Goal: Task Accomplishment & Management: Use online tool/utility

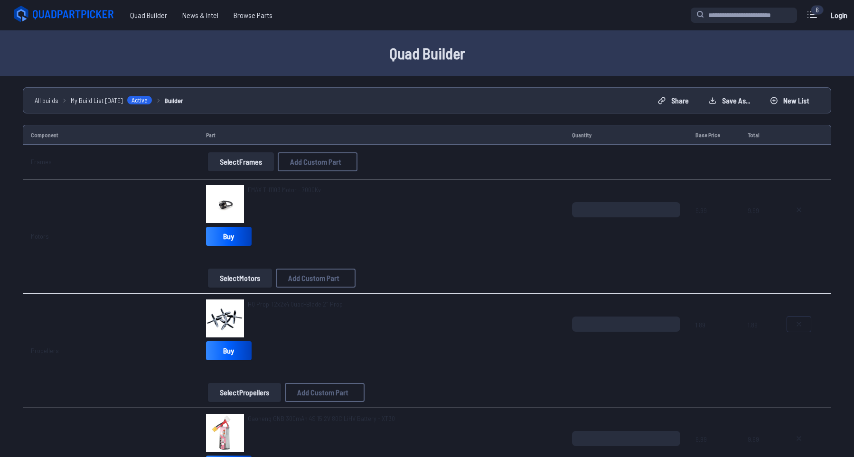
drag, startPoint x: 811, startPoint y: 323, endPoint x: 806, endPoint y: 324, distance: 5.3
click at [808, 324] on button at bounding box center [799, 324] width 24 height 15
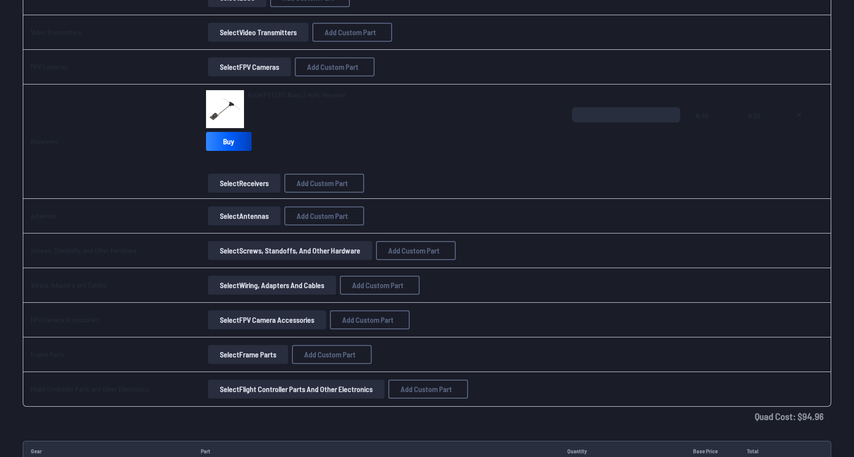
scroll to position [589, 0]
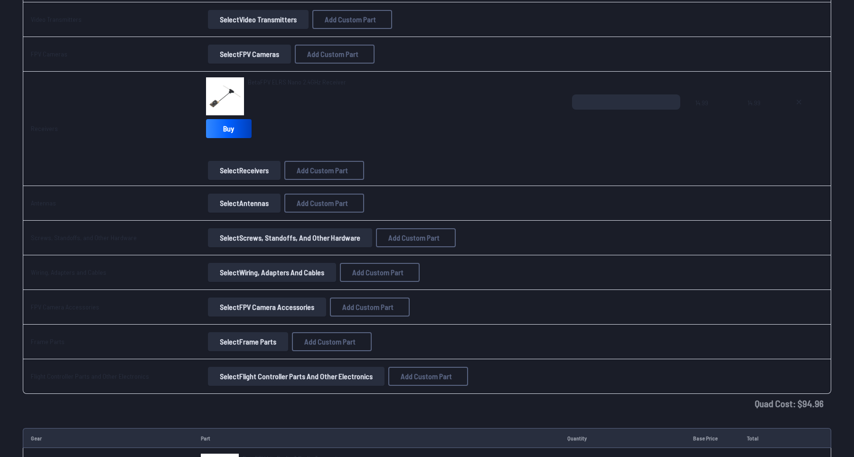
click at [513, 125] on div "BetaFPV ELRS Nano 2.4GHz Receiver Buy" at bounding box center [381, 109] width 351 height 65
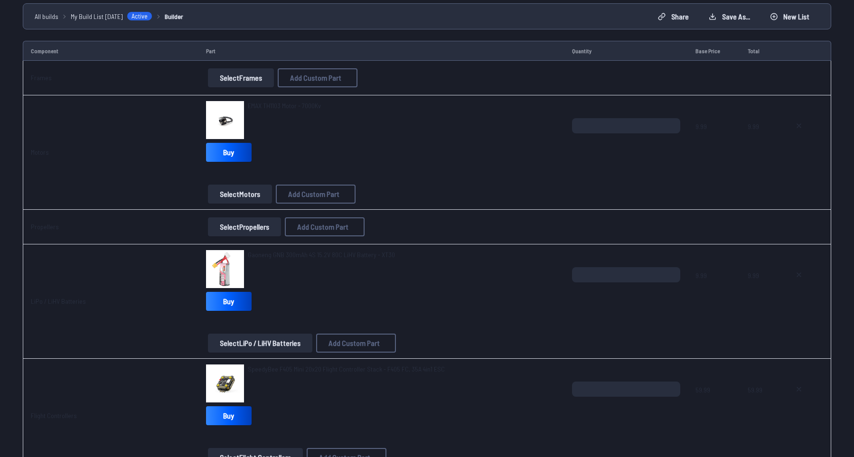
scroll to position [65, 0]
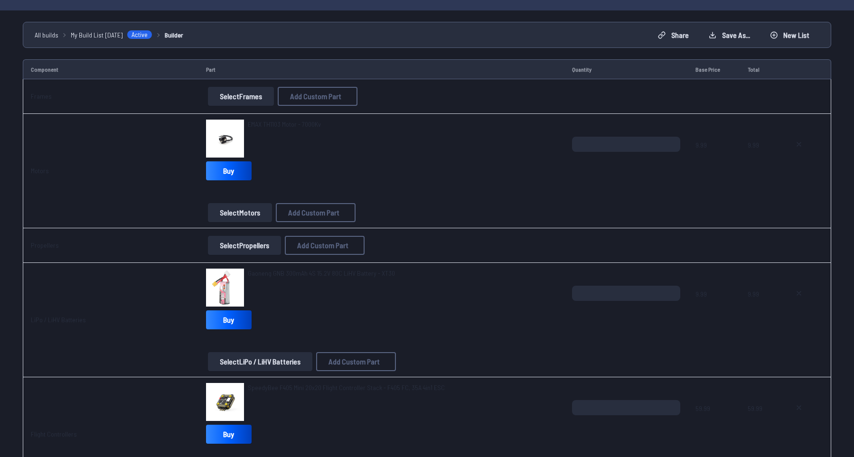
click at [429, 140] on div "EMAX TH1103 Motor - 7000Kv" at bounding box center [381, 139] width 351 height 38
click at [283, 125] on span "EMAX TH1103 Motor - 7000Kv" at bounding box center [284, 124] width 73 height 8
click at [299, 127] on span "EMAX TH1103 Motor - 7000Kv" at bounding box center [284, 124] width 73 height 8
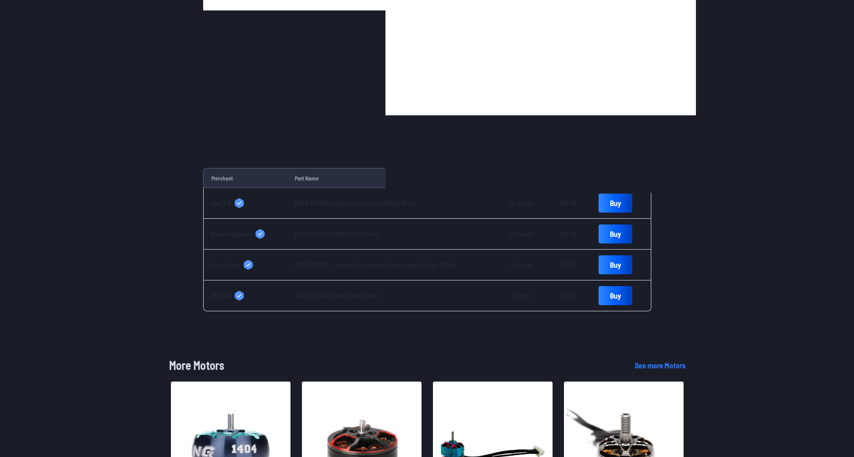
scroll to position [262, 0]
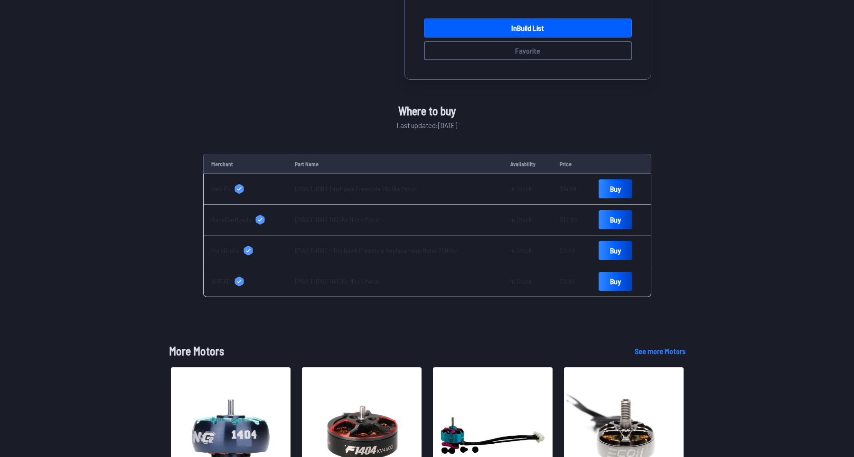
click at [224, 252] on span "PyroDrone" at bounding box center [225, 250] width 28 height 9
click at [222, 282] on span "WREKD" at bounding box center [220, 281] width 19 height 9
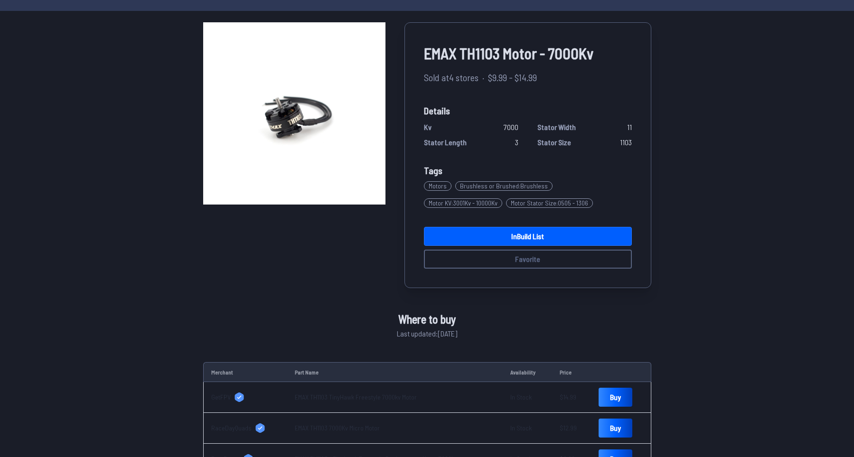
scroll to position [0, 0]
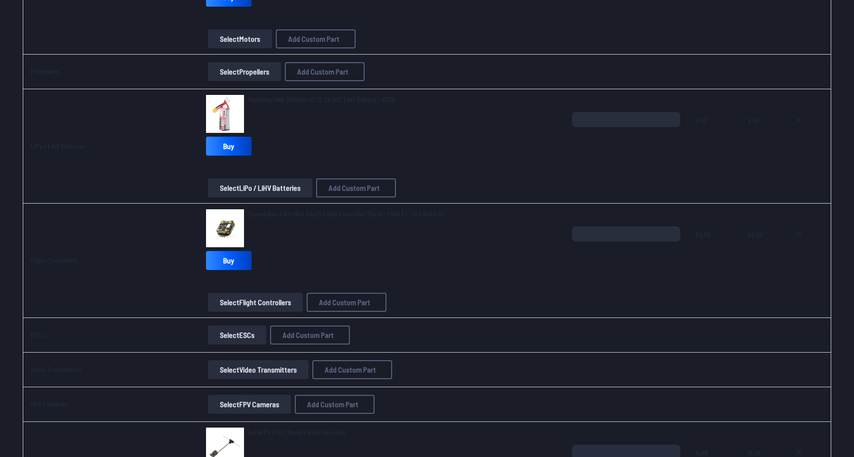
scroll to position [262, 0]
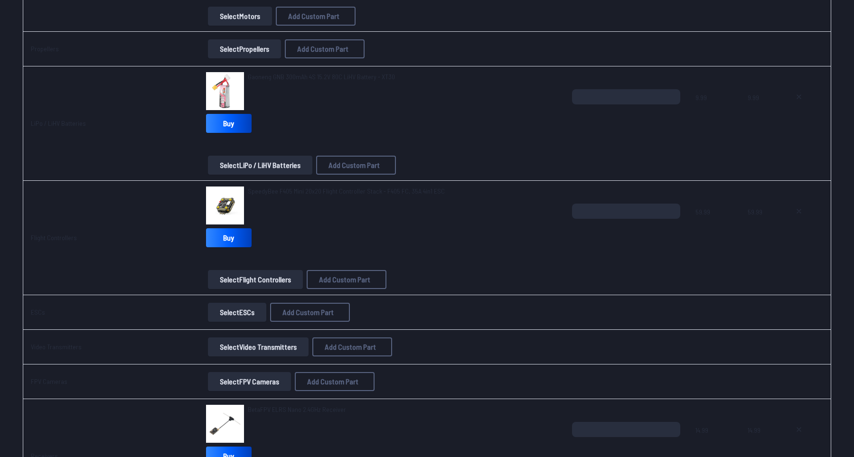
click at [278, 193] on span "SpeedyBee F405 Mini 20x20 Flight Controller Stack - F405 FC, 35A 4in1 ESC" at bounding box center [346, 191] width 197 height 8
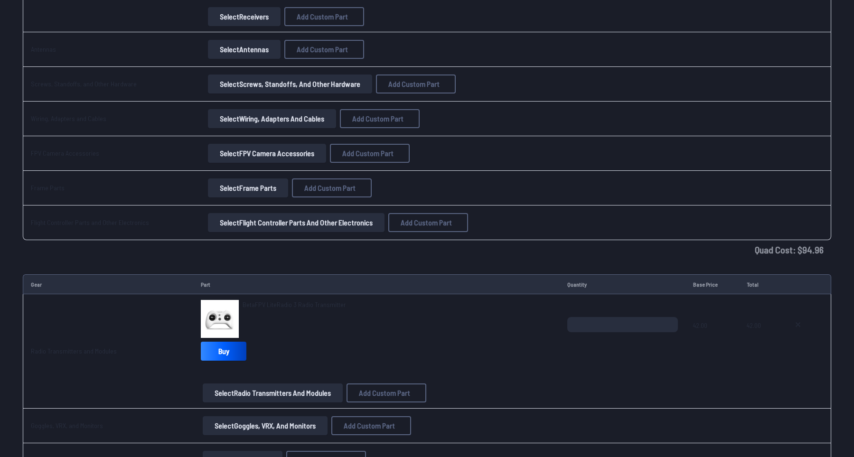
scroll to position [982, 0]
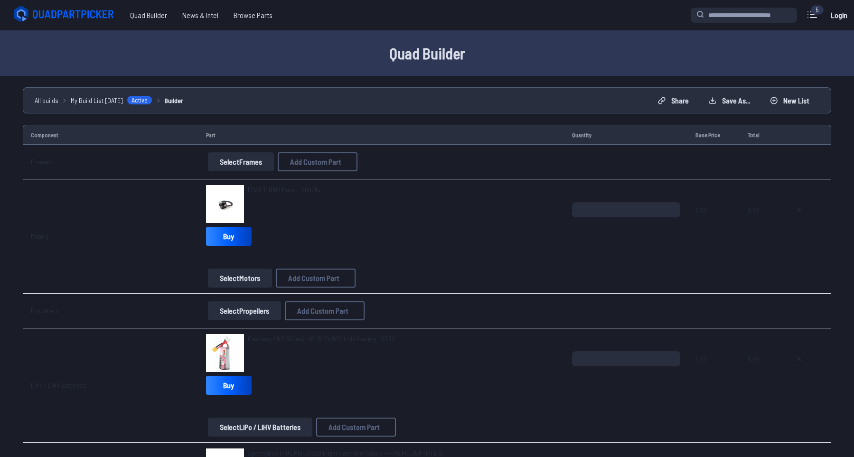
drag, startPoint x: 0, startPoint y: 0, endPoint x: 289, endPoint y: 189, distance: 345.1
click at [289, 189] on span "EMAX TH1103 Motor - 7000Kv" at bounding box center [284, 190] width 73 height 8
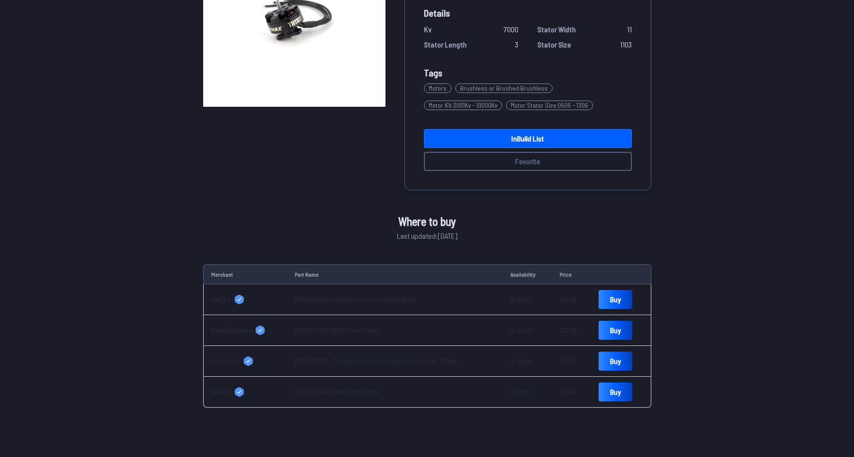
scroll to position [262, 0]
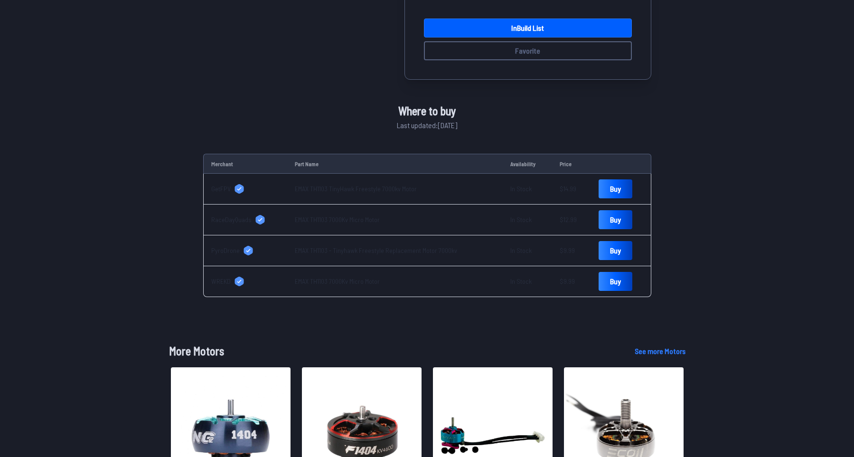
click at [323, 283] on link "EMAX TH1103 7000Kv Micro Motor" at bounding box center [337, 281] width 85 height 8
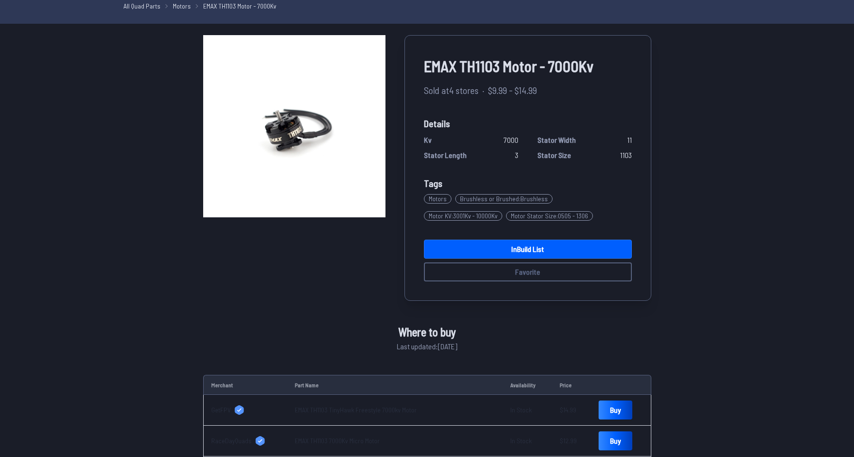
scroll to position [0, 0]
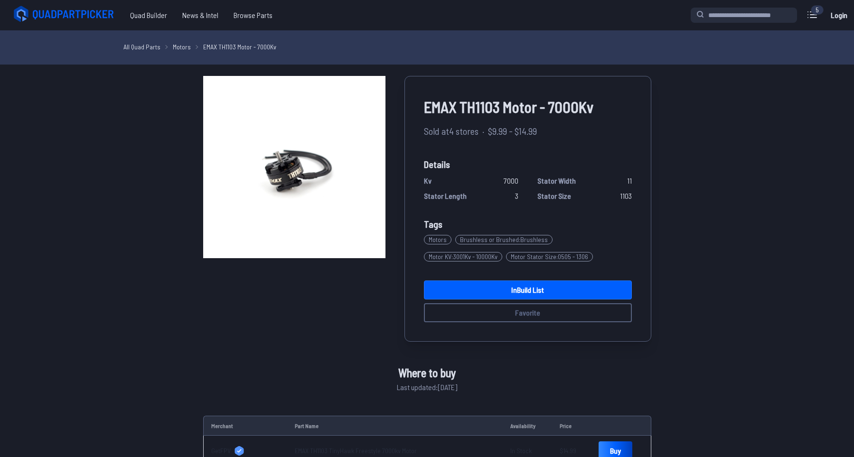
click at [493, 104] on span "EMAX TH1103 Motor - 7000Kv" at bounding box center [528, 106] width 208 height 23
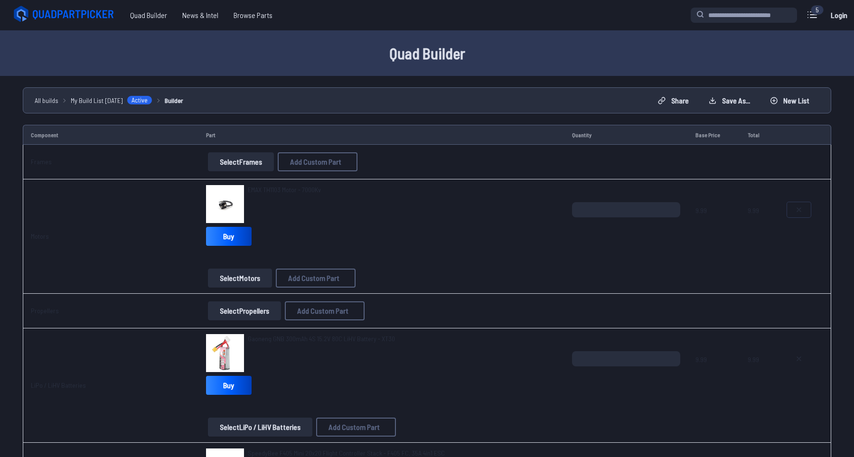
click at [797, 207] on icon at bounding box center [799, 210] width 8 height 8
type textarea "**********"
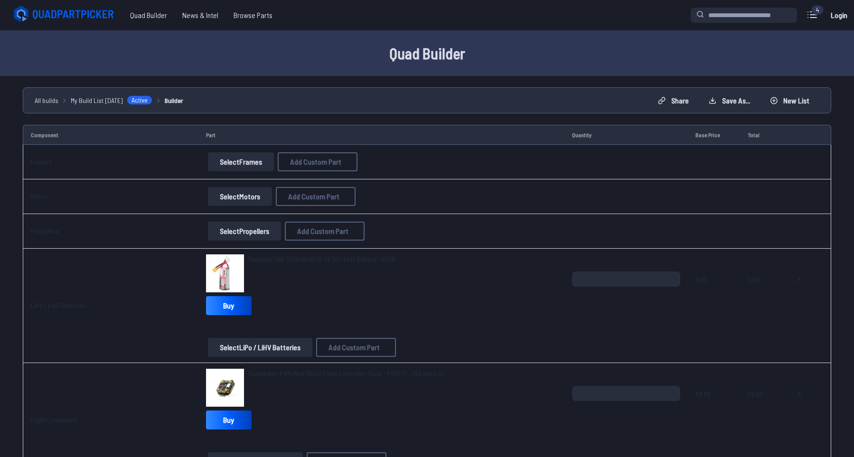
click at [258, 197] on button "Select Motors" at bounding box center [240, 196] width 64 height 19
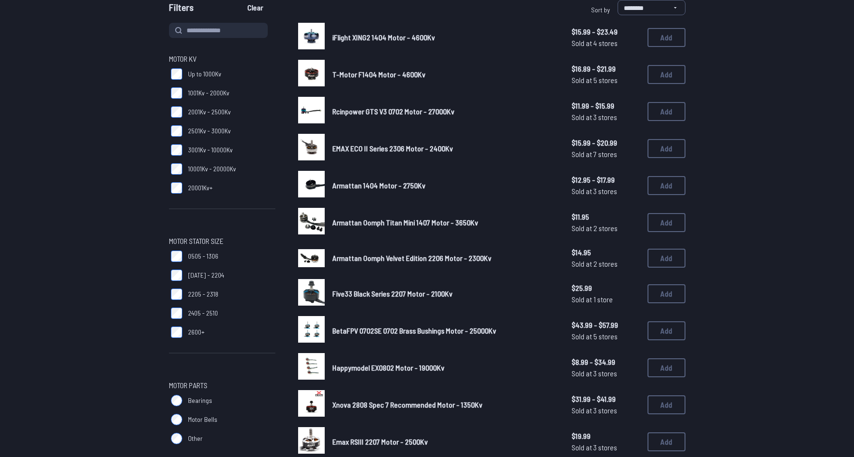
scroll to position [65, 0]
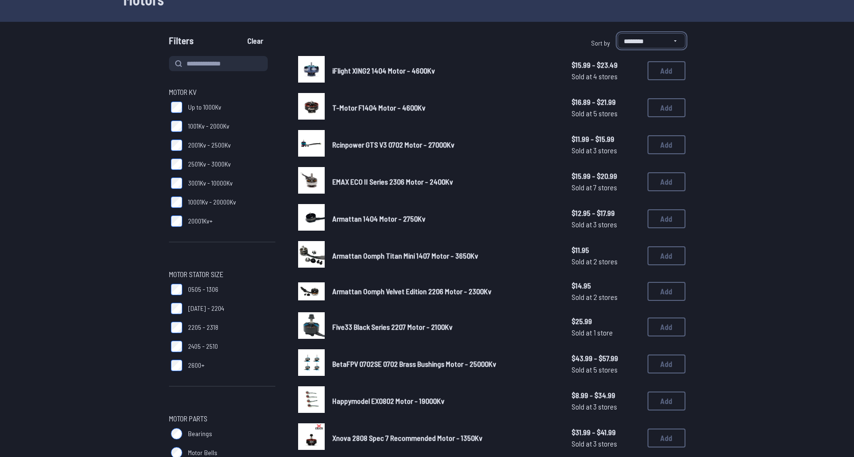
click at [617, 33] on select "**********" at bounding box center [651, 40] width 68 height 15
select select "*********"
click option "**********" at bounding box center [0, 0] width 0 height 0
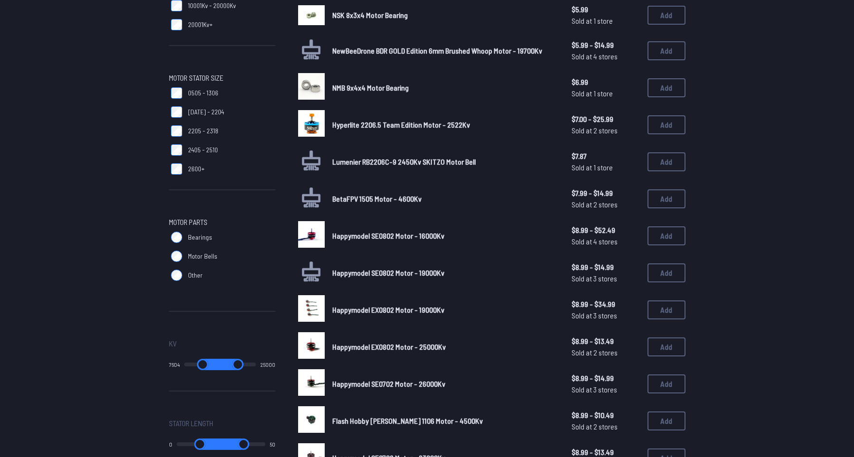
scroll to position [196, 0]
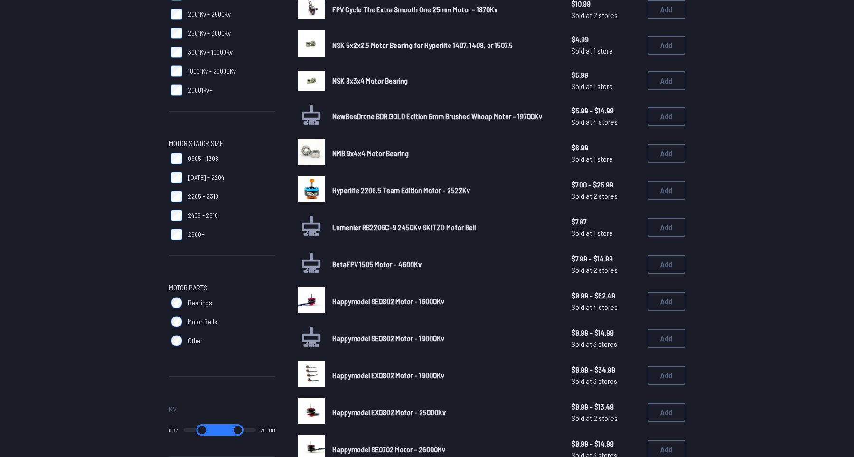
type input "*"
drag, startPoint x: 178, startPoint y: 362, endPoint x: 148, endPoint y: 385, distance: 37.9
click at [177, 424] on input "range" at bounding box center [198, 429] width 42 height 11
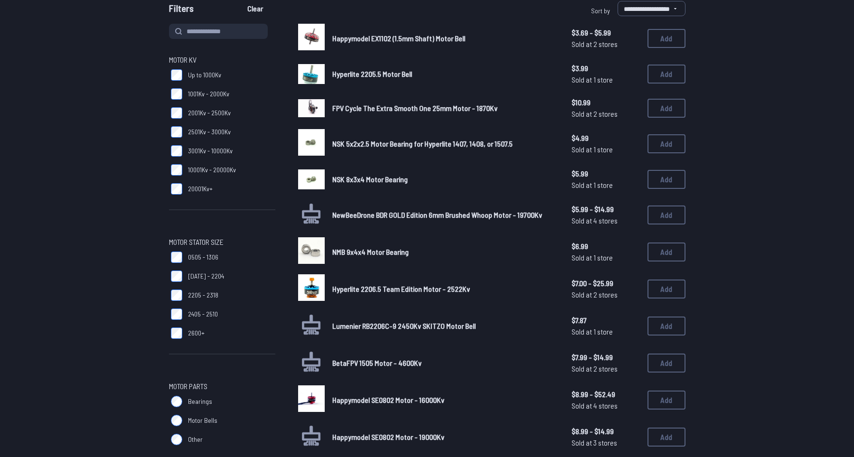
scroll to position [65, 0]
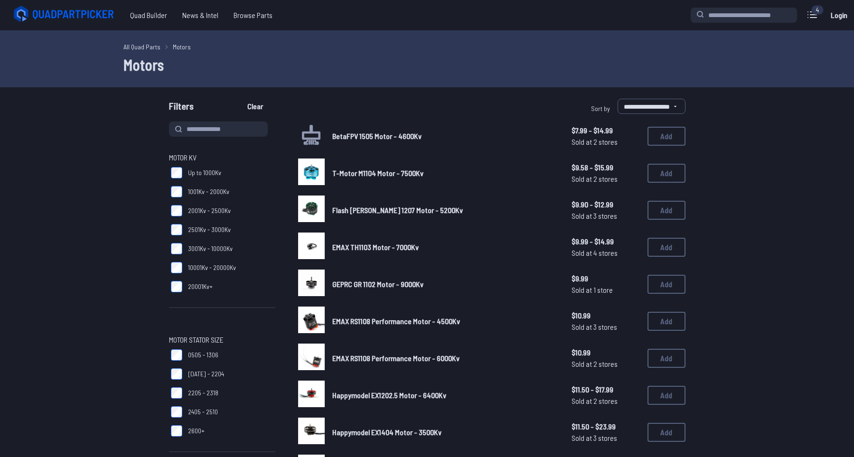
click at [401, 178] on link "T-Motor M1104 Motor - 7500Kv" at bounding box center [444, 173] width 224 height 11
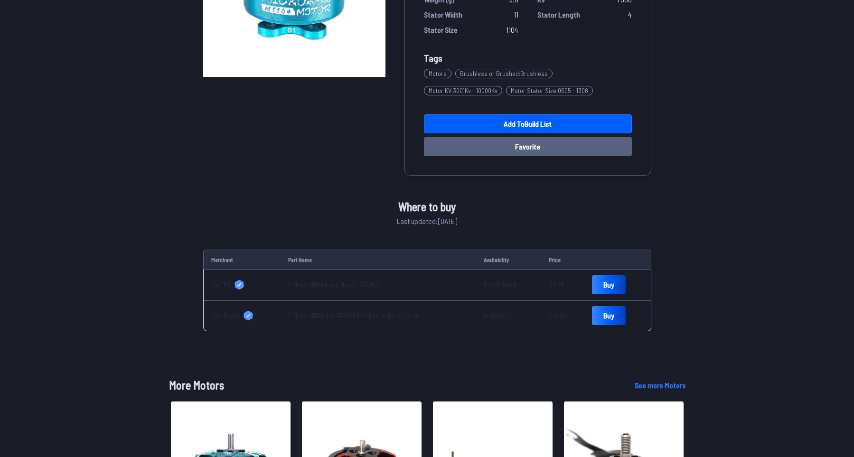
scroll to position [196, 0]
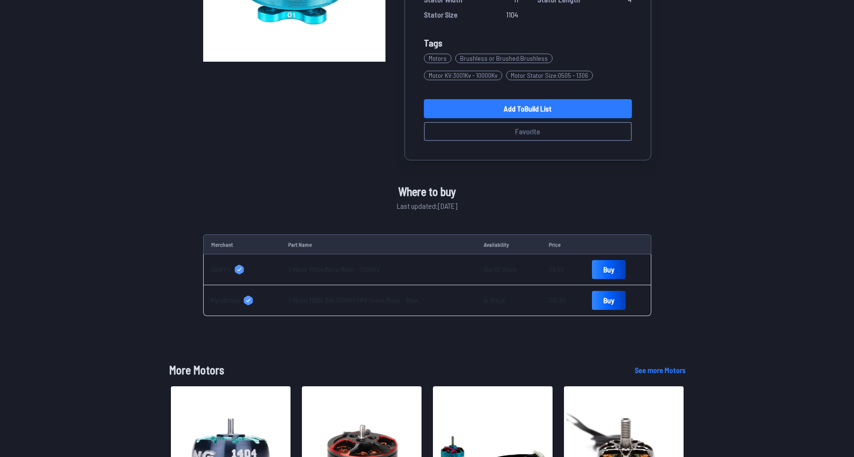
click at [572, 116] on link "Add to Build List" at bounding box center [528, 108] width 208 height 19
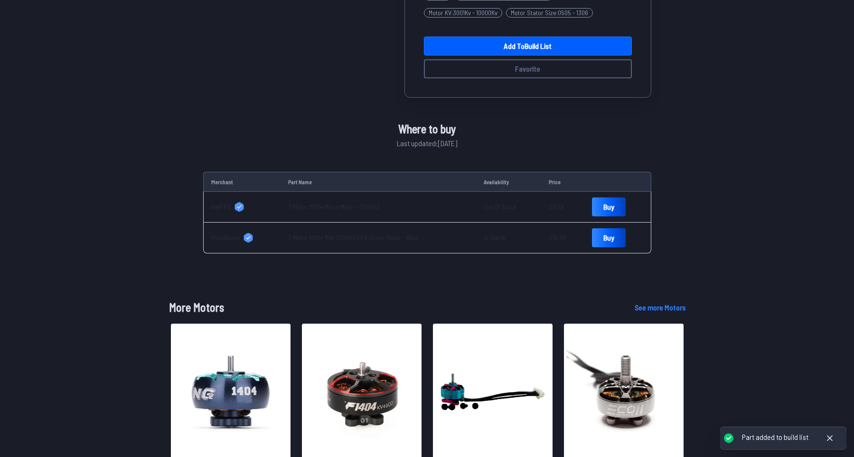
scroll to position [262, 0]
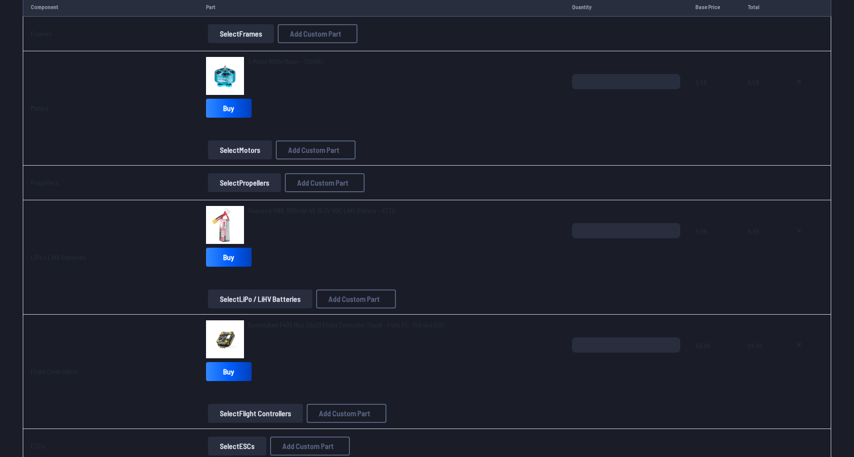
scroll to position [131, 0]
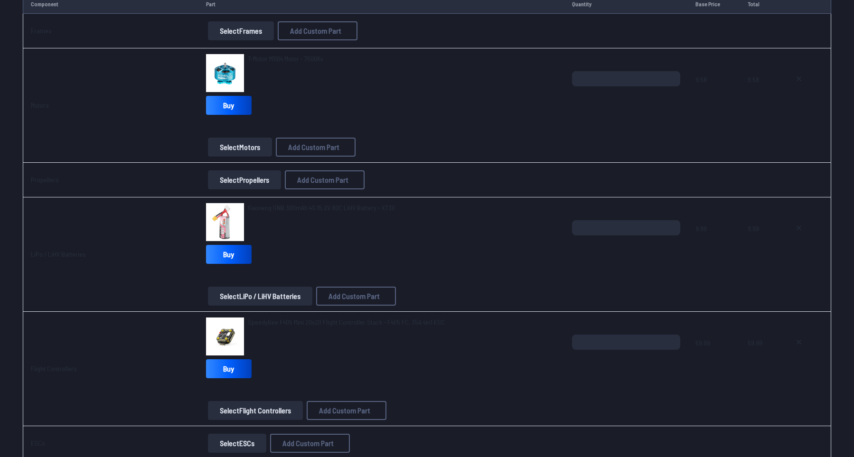
click at [673, 77] on input "*" at bounding box center [626, 78] width 108 height 15
drag, startPoint x: 665, startPoint y: 88, endPoint x: 659, endPoint y: 90, distance: 6.5
click at [662, 89] on div "*" at bounding box center [626, 94] width 108 height 46
click at [673, 77] on input "*" at bounding box center [626, 78] width 108 height 15
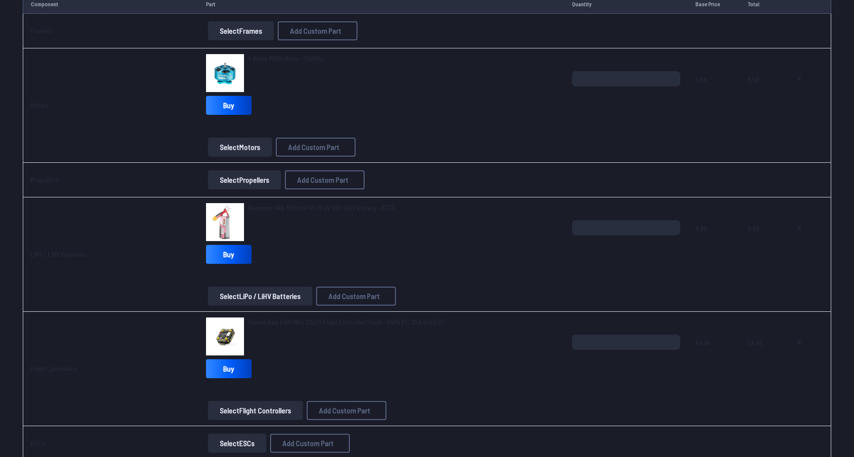
type input "*"
click at [673, 77] on input "*" at bounding box center [626, 78] width 108 height 15
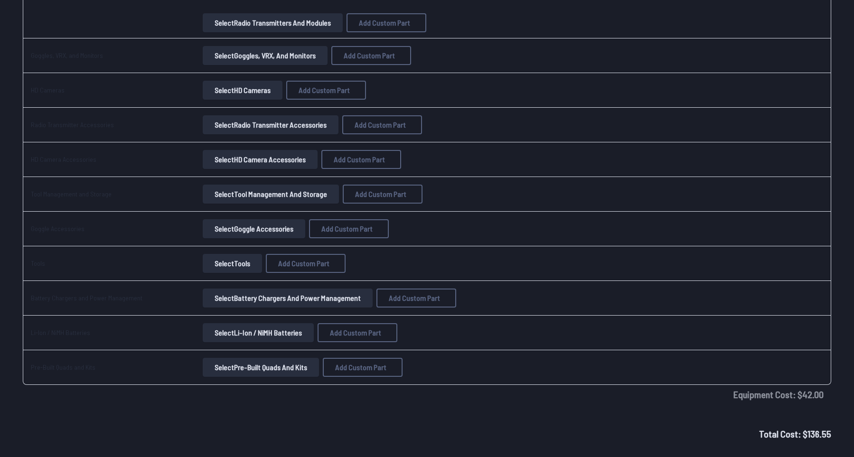
scroll to position [1194, 0]
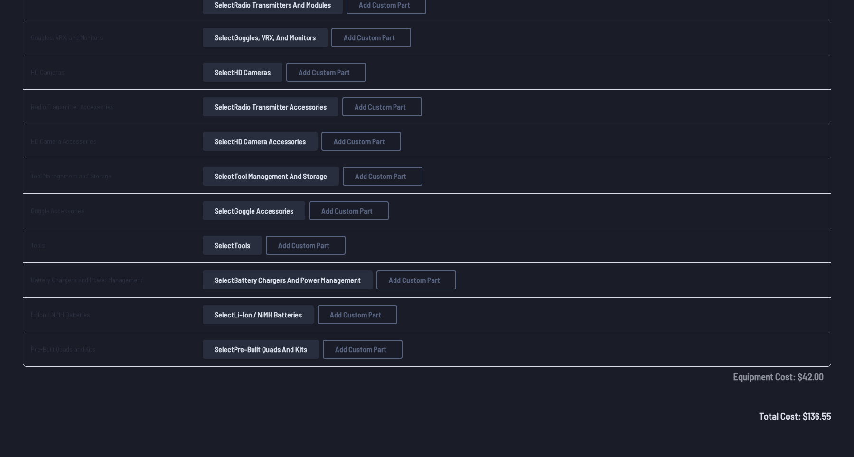
click at [798, 367] on td at bounding box center [804, 349] width 53 height 35
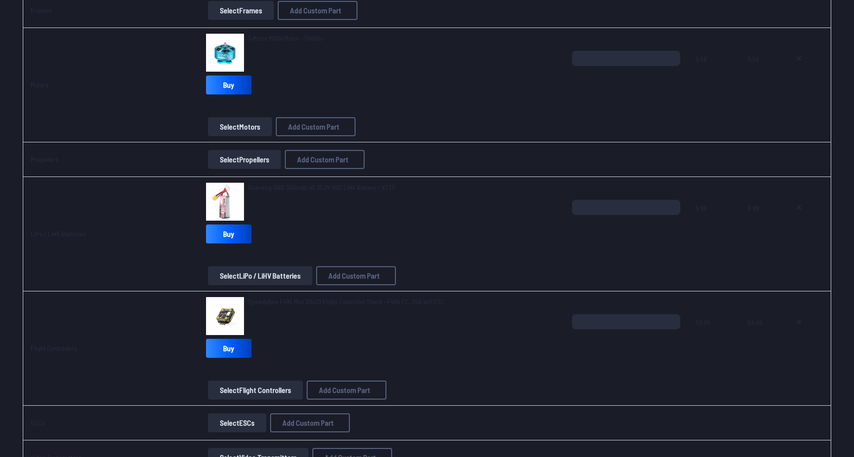
scroll to position [84, 0]
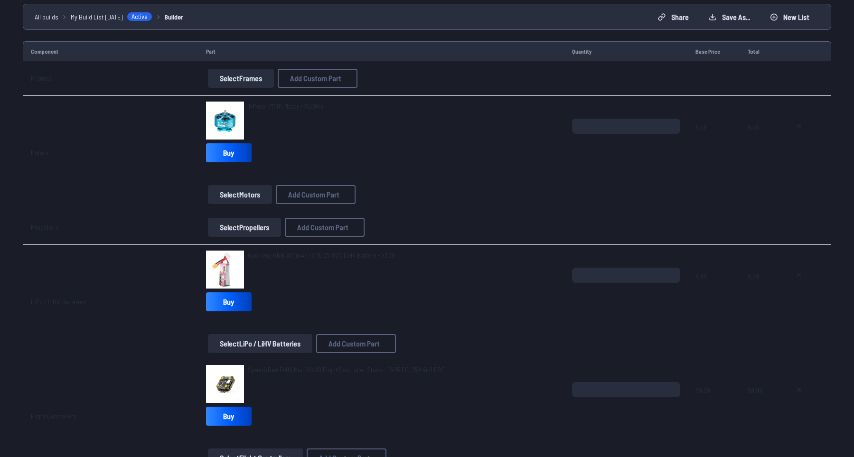
click at [237, 195] on button "Select Motors" at bounding box center [240, 194] width 64 height 19
click at [297, 107] on span "T-Motor M1104 Motor - 7500Kv" at bounding box center [285, 106] width 75 height 8
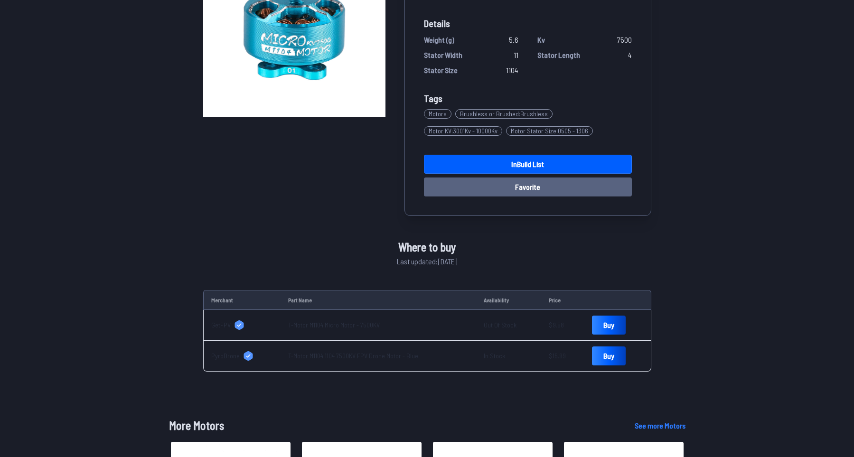
scroll to position [196, 0]
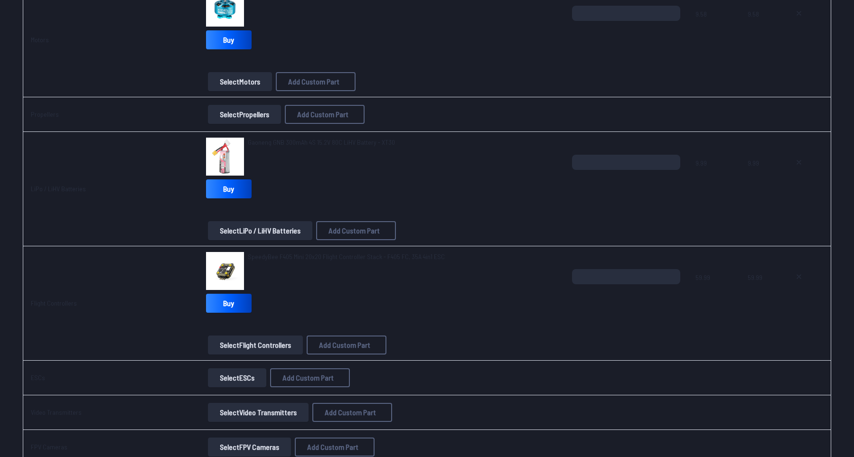
scroll to position [83, 0]
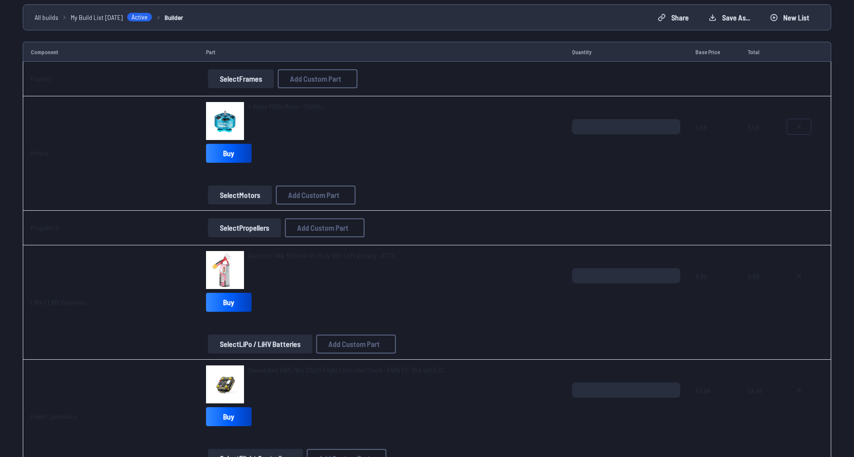
click at [808, 121] on button at bounding box center [799, 126] width 24 height 15
type textarea "**********"
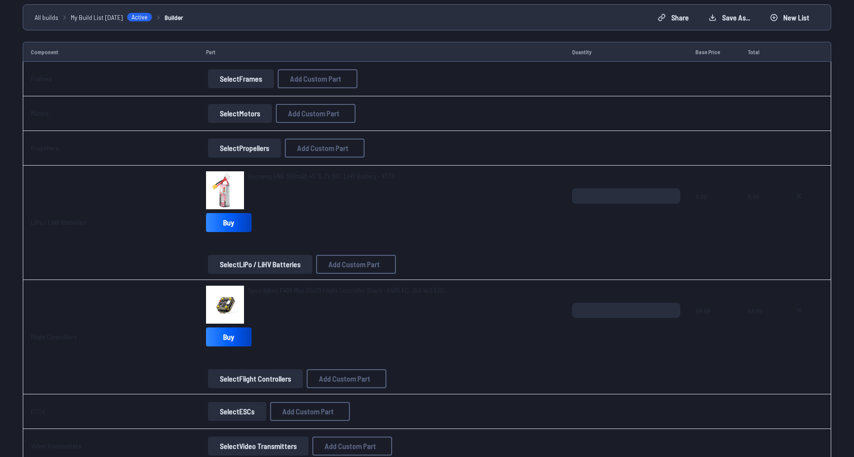
click at [226, 117] on button "Select Motors" at bounding box center [240, 113] width 64 height 19
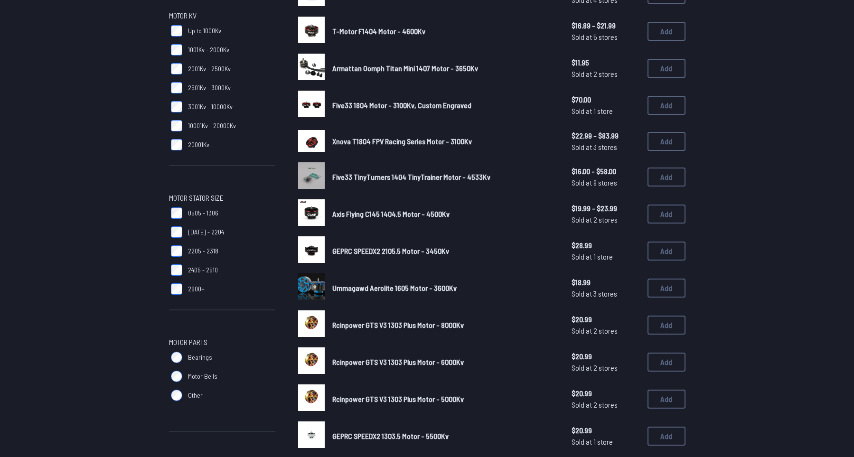
scroll to position [65, 0]
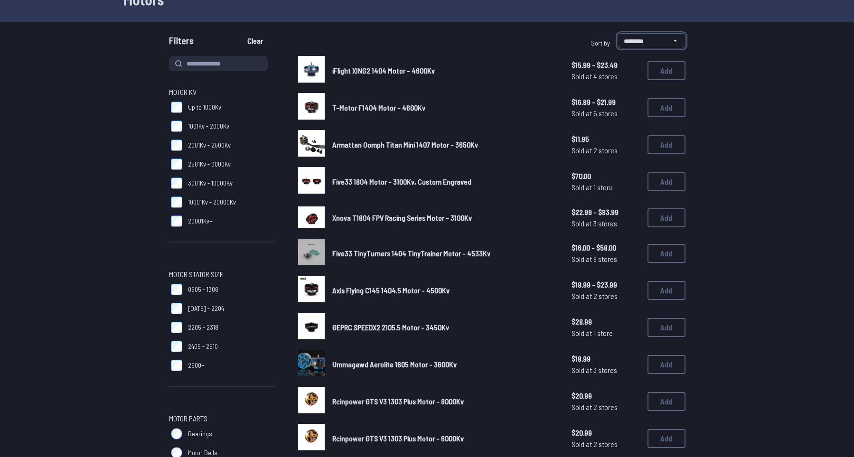
select select "*********"
click option "**********" at bounding box center [0, 0] width 0 height 0
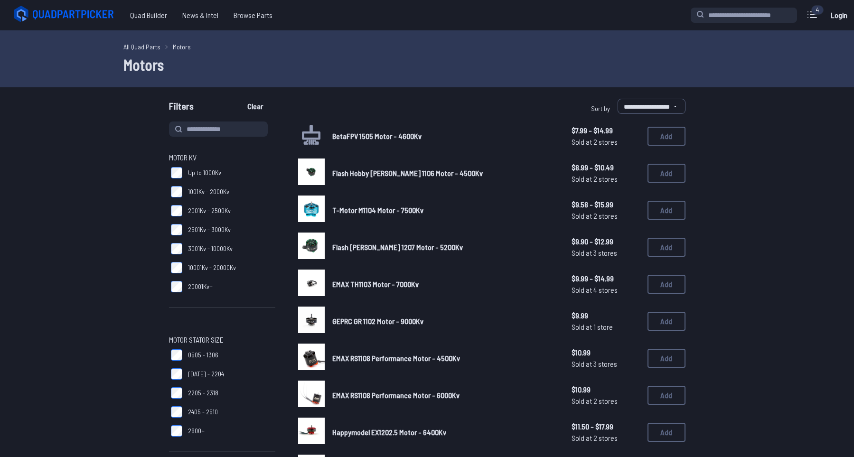
click at [340, 247] on span "Flash Hobby Arthur 1207 Motor - 5200Kv" at bounding box center [397, 247] width 131 height 9
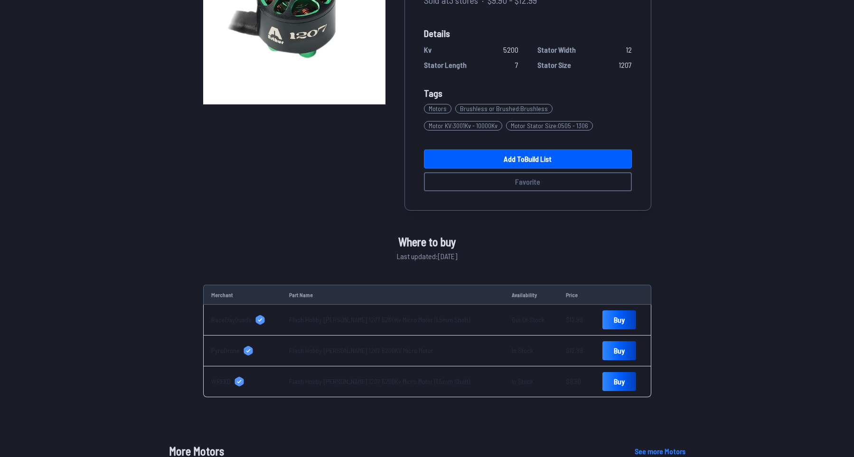
scroll to position [196, 0]
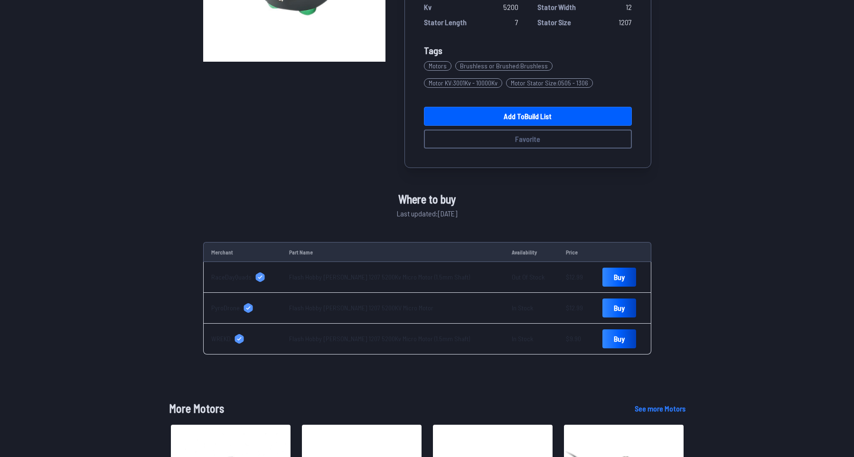
click at [391, 344] on td "Flash Hobby Arthur 1207 5200Kv Micro Motor (1.5mm Shaft)" at bounding box center [392, 339] width 223 height 31
click at [388, 338] on link "Flash Hobby Arthur 1207 5200Kv Micro Motor (1.5mm Shaft)" at bounding box center [379, 339] width 181 height 8
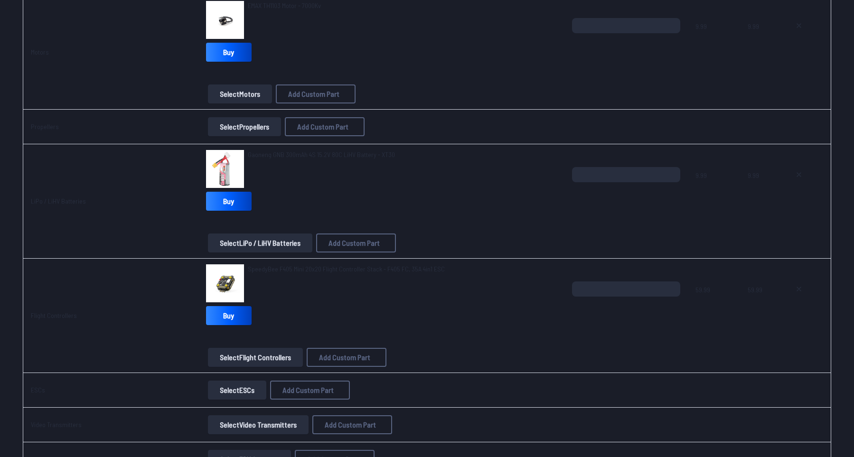
scroll to position [196, 0]
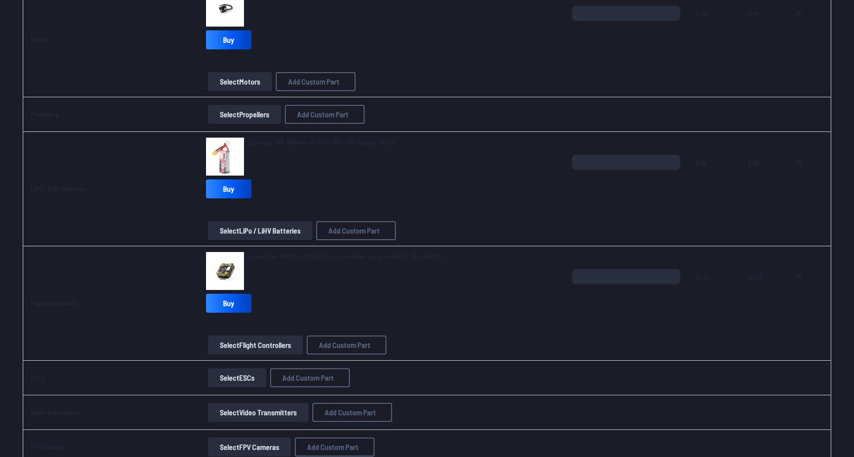
click at [288, 141] on span "Gaoneng GNB 300mAh 4S 15.2V 80C LiHV Battery - XT30" at bounding box center [321, 142] width 147 height 8
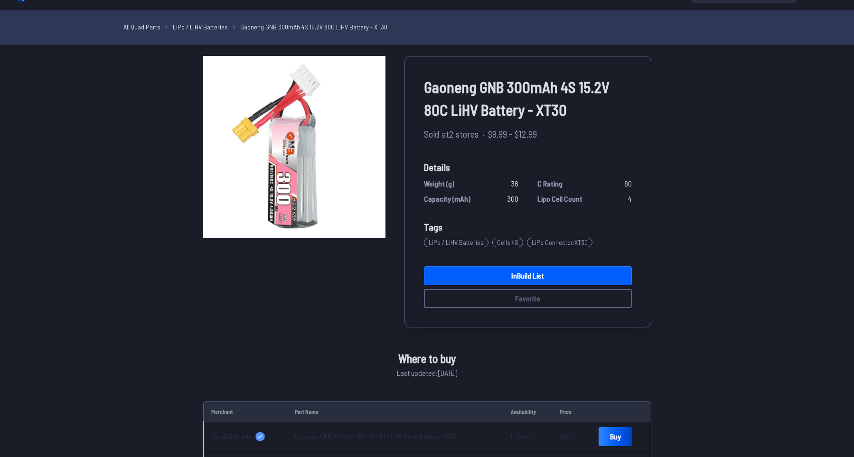
scroll to position [196, 0]
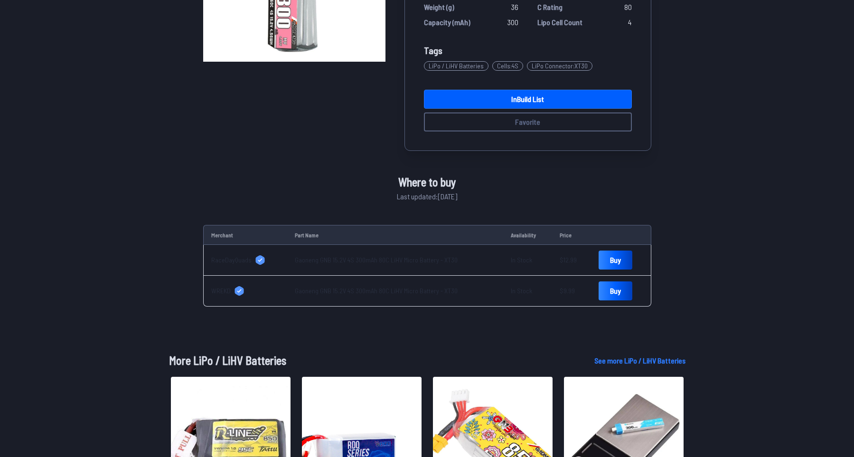
click at [359, 290] on link "Gaoneng GNB 15.2V 4S 300mAh 80C LiHV Micro Battery - XT30" at bounding box center [376, 291] width 163 height 8
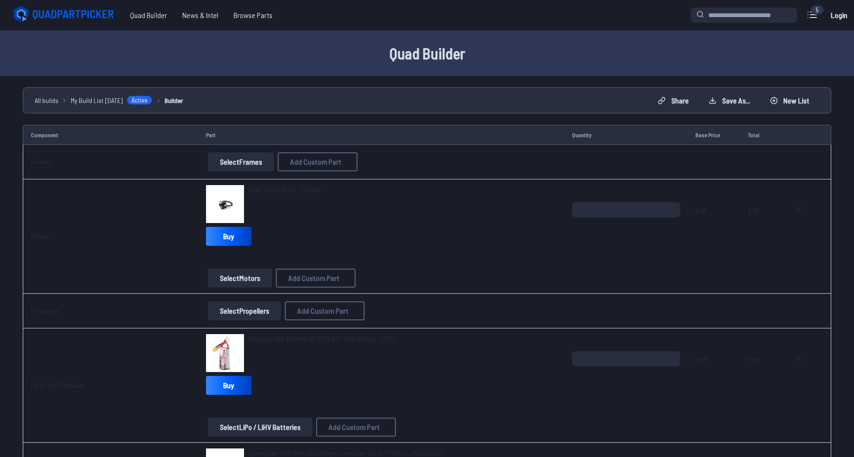
scroll to position [262, 0]
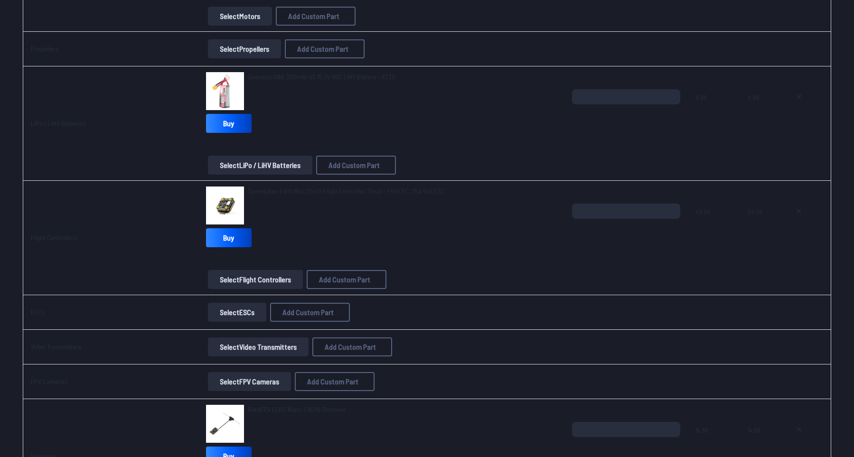
click at [314, 187] on span "SpeedyBee F405 Mini 20x20 Flight Controller Stack - F405 FC, 35A 4in1 ESC" at bounding box center [346, 191] width 197 height 8
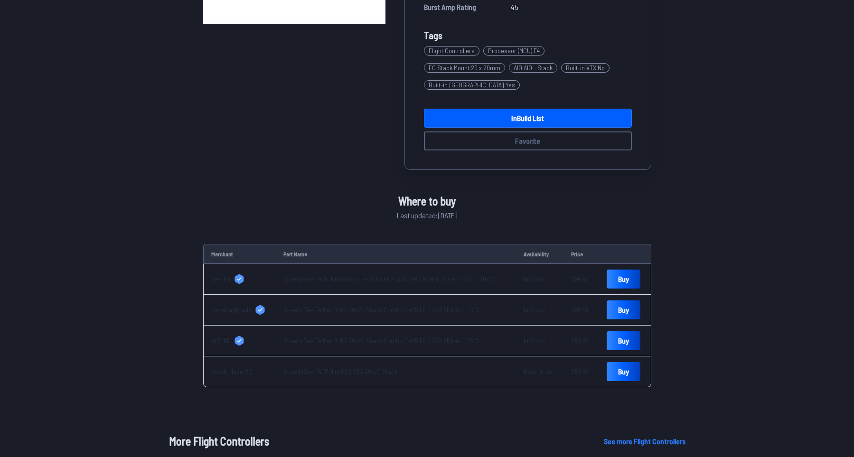
scroll to position [262, 0]
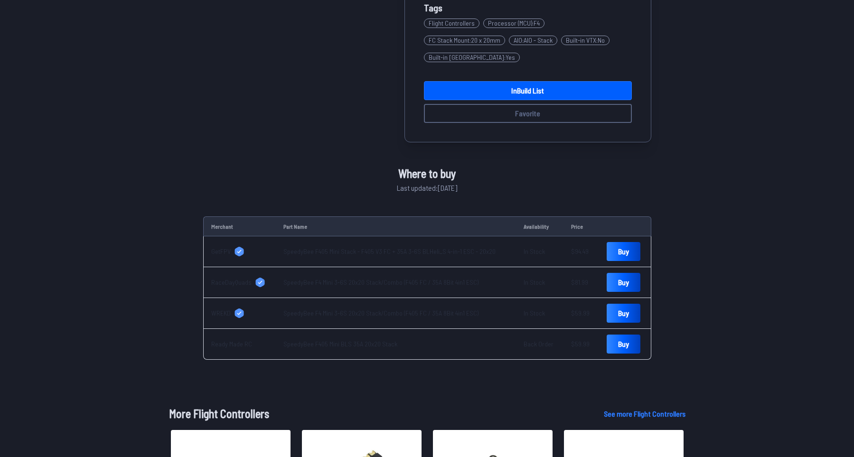
click at [457, 309] on link "SpeedyBee F4 Mini 3-6S 20x20 Stack/Combo (F405 FC / 35A 8Bit 4in1 ESC)" at bounding box center [380, 313] width 195 height 8
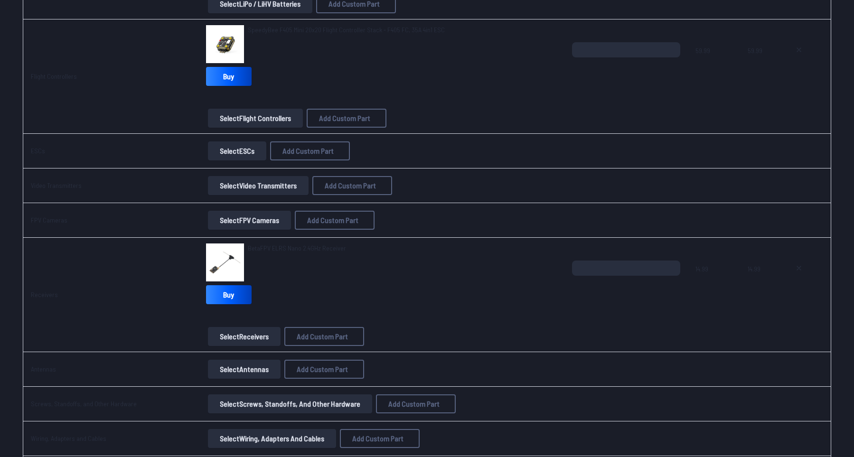
scroll to position [393, 0]
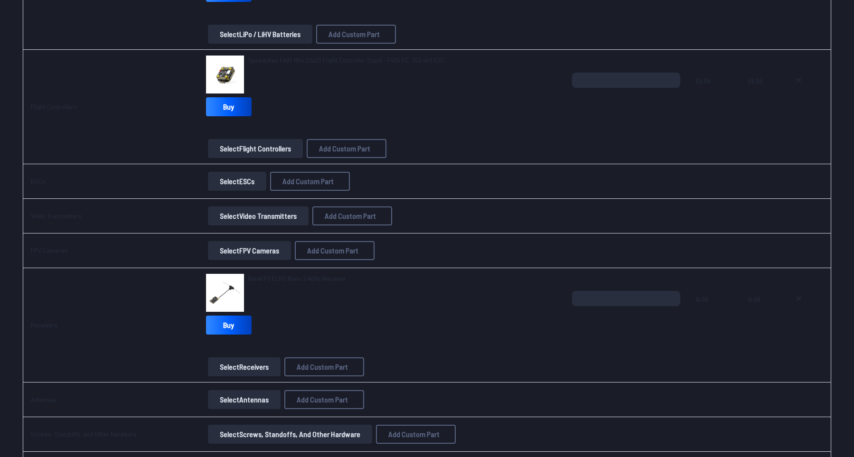
click at [273, 211] on button "Select Video Transmitters" at bounding box center [258, 215] width 101 height 19
click at [280, 281] on span "BetaFPV ELRS Nano 2.4GHz Receiver" at bounding box center [297, 278] width 98 height 8
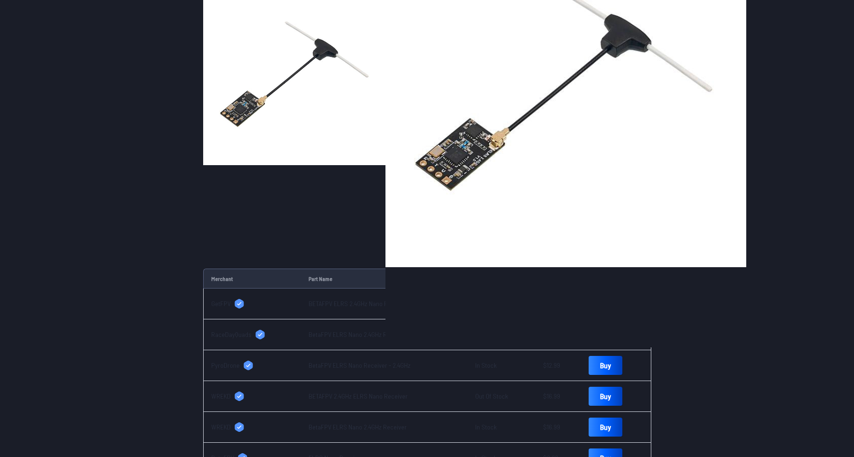
scroll to position [196, 0]
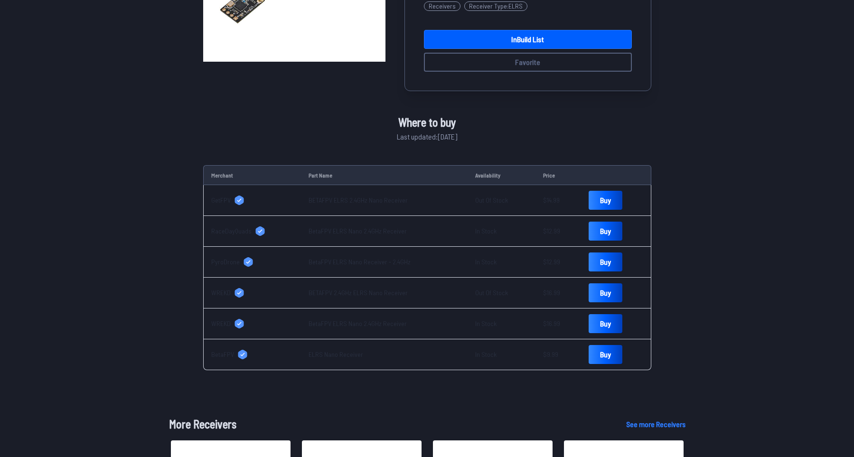
click at [326, 265] on link "BetaFPV ELRS Nano Receiver - 2.4GHz" at bounding box center [359, 262] width 102 height 8
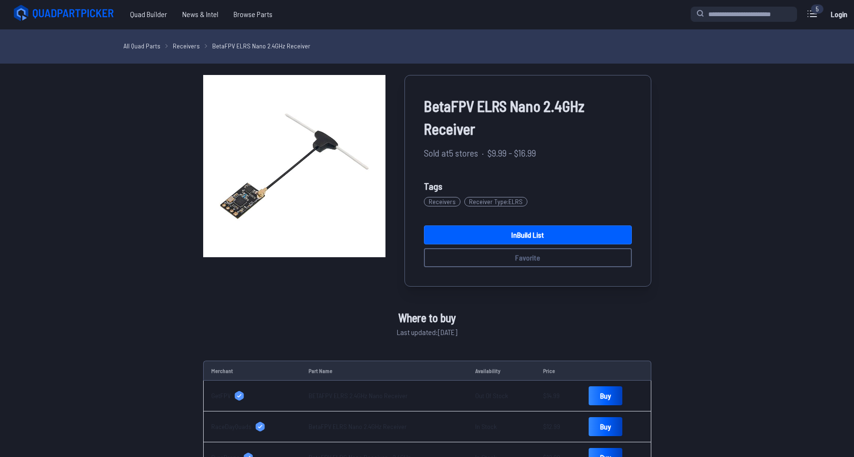
scroll to position [0, 0]
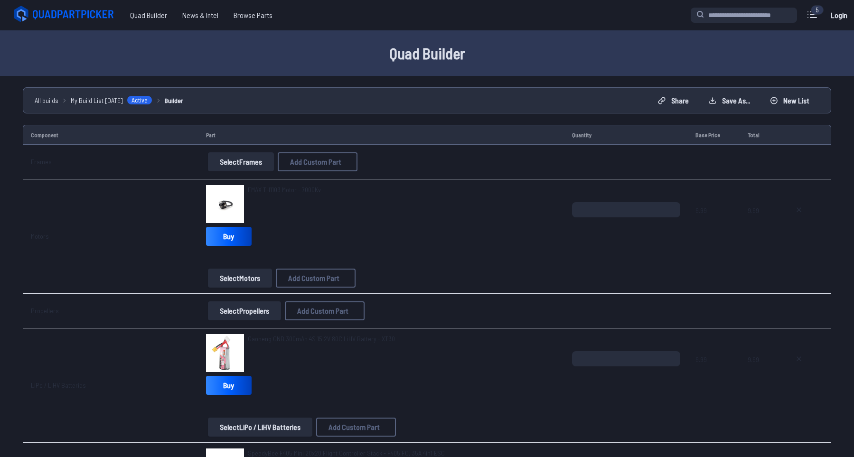
scroll to position [851, 0]
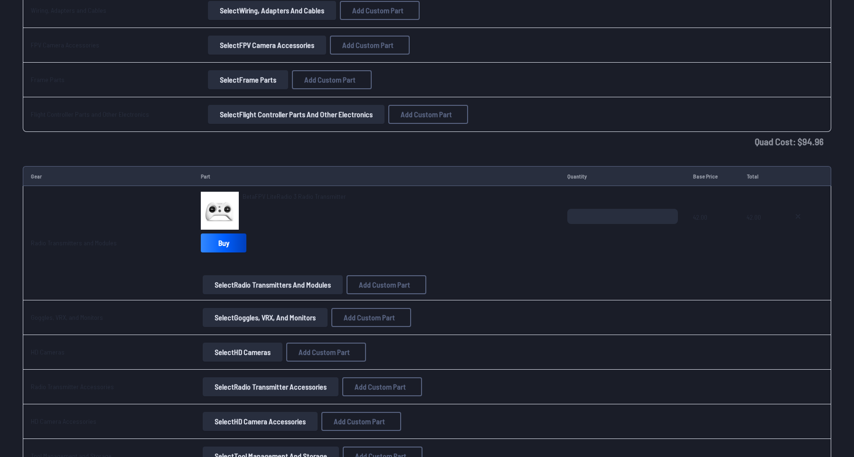
click at [265, 197] on span "BetaFPV LiteRadio 3 Radio Transmitter" at bounding box center [294, 196] width 103 height 8
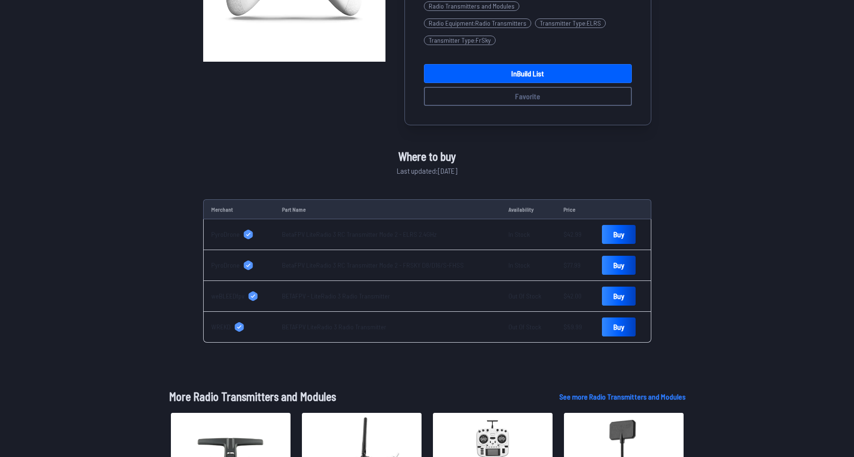
scroll to position [131, 0]
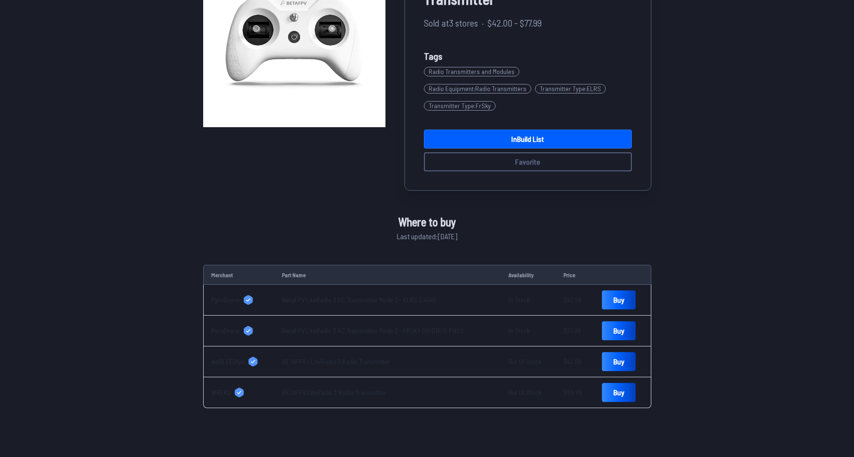
click at [300, 296] on link "BetaFPV LiteRadio 3 RC Transmitter Mode 2 - ELRS 2.4GHz" at bounding box center [359, 300] width 155 height 8
click at [342, 357] on link "BETAFPV - LiteRadio 3 Radio Transmitter" at bounding box center [336, 361] width 108 height 8
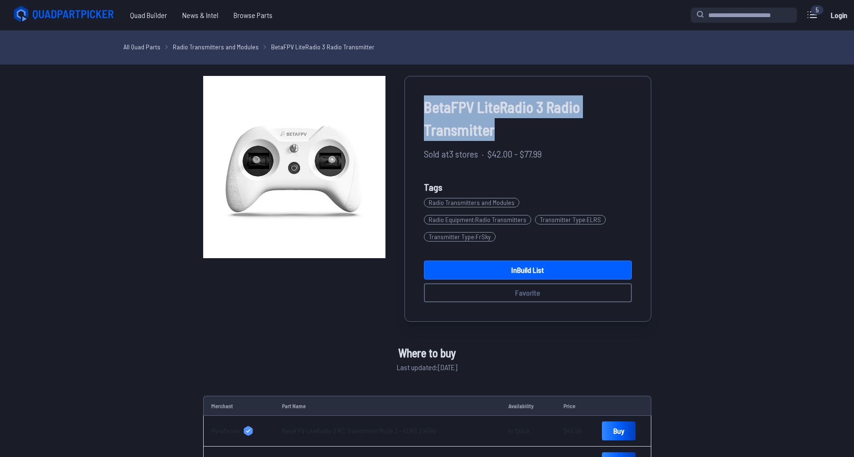
drag, startPoint x: 419, startPoint y: 106, endPoint x: 609, endPoint y: 130, distance: 191.8
click at [609, 130] on div "BetaFPV LiteRadio 3 Radio Transmitter Sold at 3 stores · $42.00 - $77.99 Tags R…" at bounding box center [527, 199] width 247 height 246
copy span "BetaFPV LiteRadio 3 Radio Transmitter"
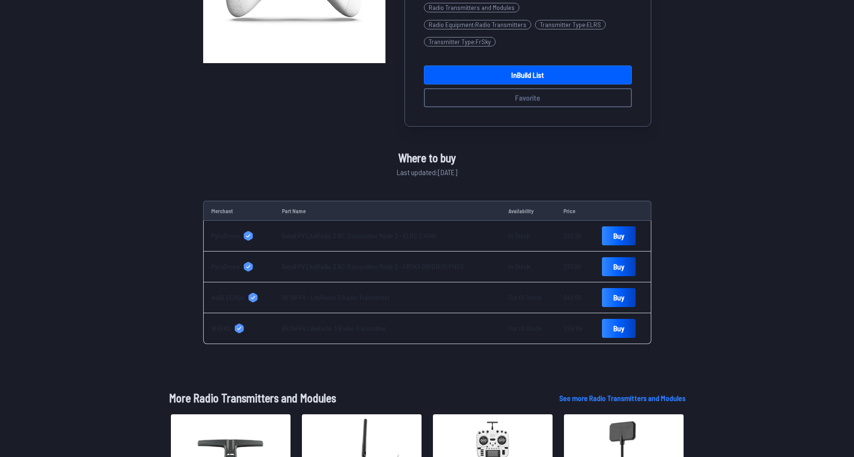
scroll to position [196, 0]
